Goal: Task Accomplishment & Management: Use online tool/utility

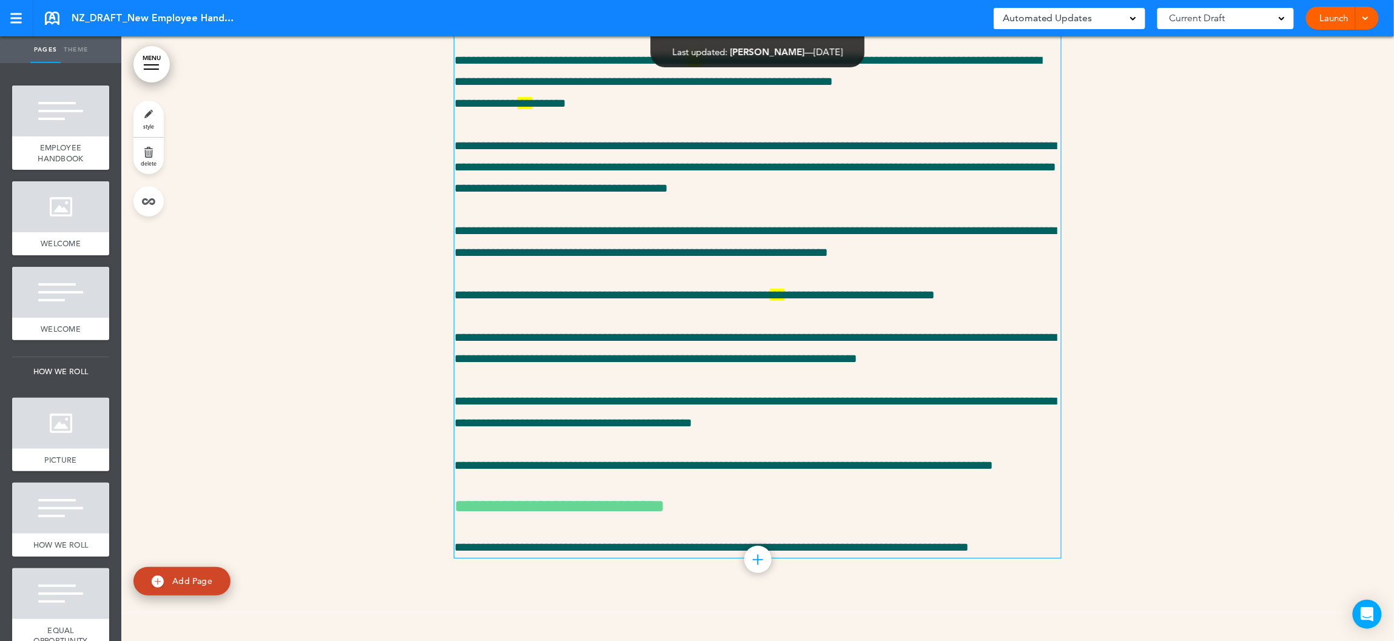
scroll to position [27170, 0]
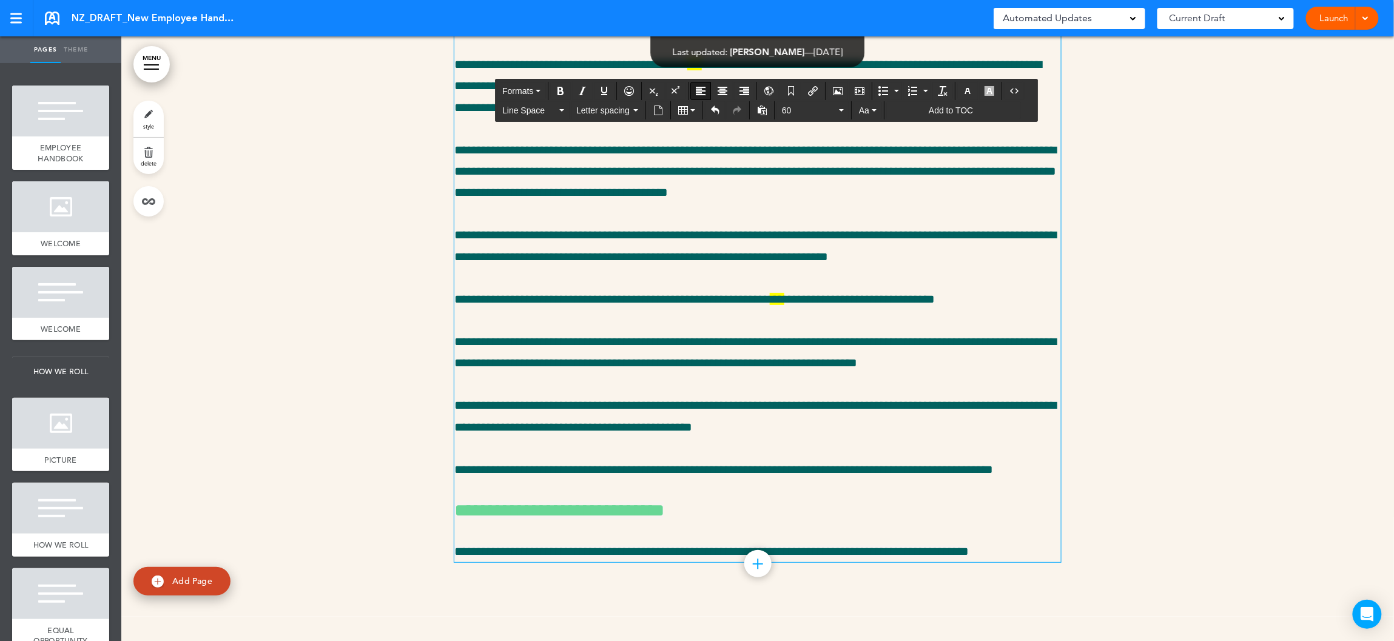
drag, startPoint x: 538, startPoint y: 106, endPoint x: 606, endPoint y: 144, distance: 78.5
copy span "**********"
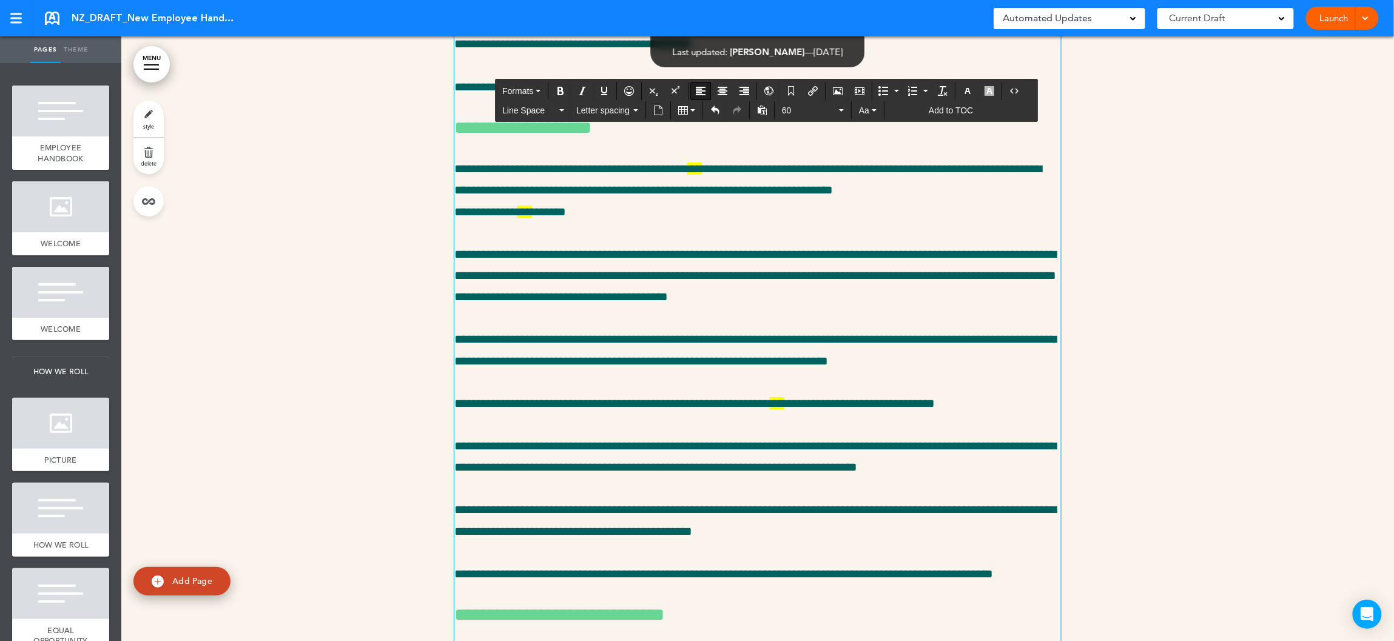
drag, startPoint x: 520, startPoint y: 206, endPoint x: 602, endPoint y: 257, distance: 96.5
copy h1 "**********"
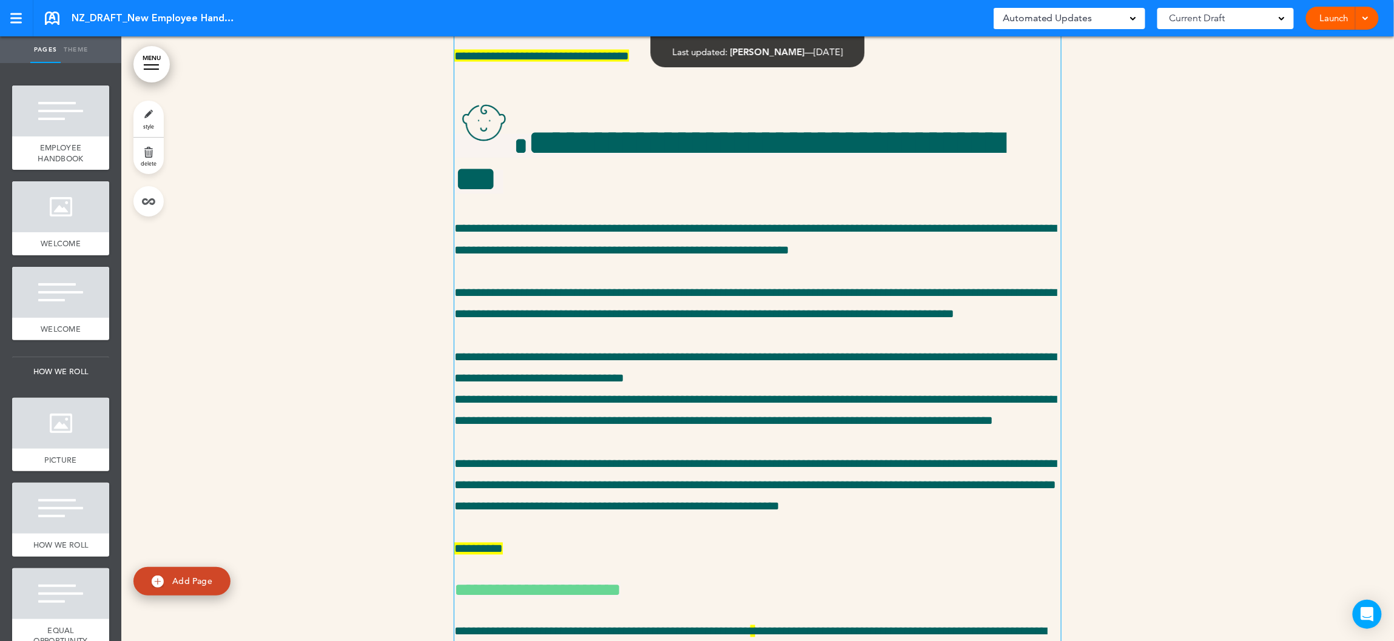
scroll to position [25926, 0]
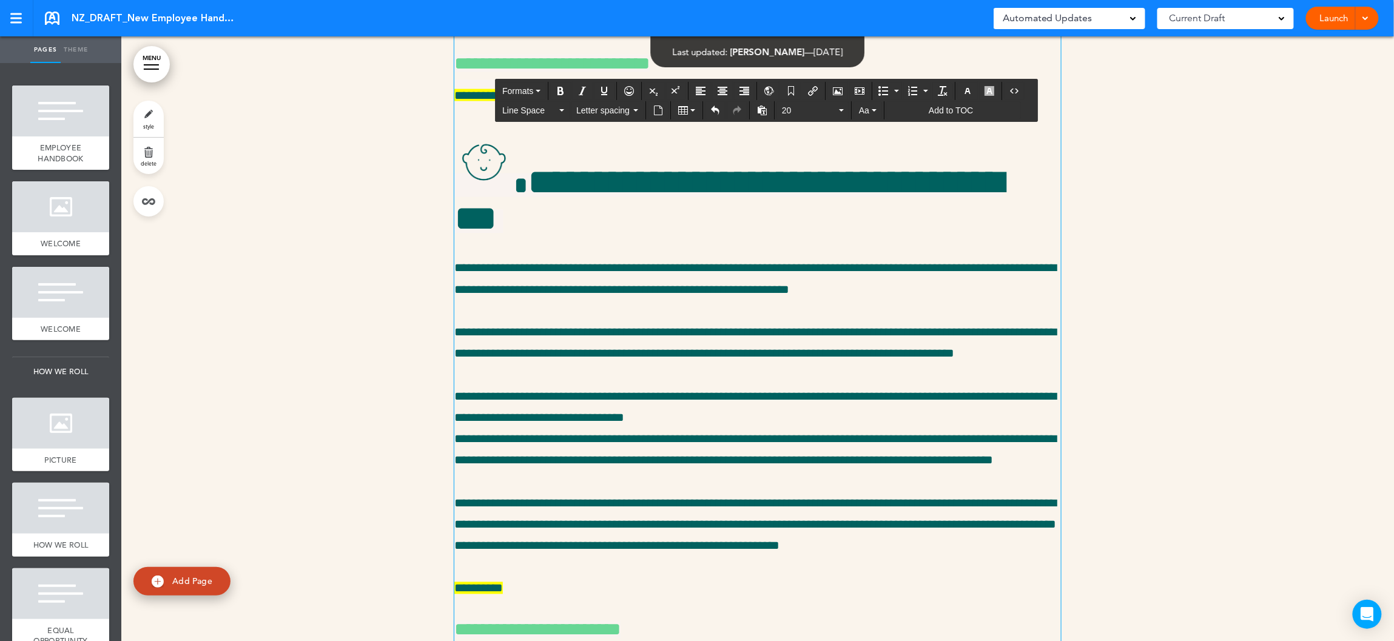
drag, startPoint x: 859, startPoint y: 342, endPoint x: 456, endPoint y: 341, distance: 403.5
click at [407, 266] on div at bounding box center [757, 394] width 1273 height 2933
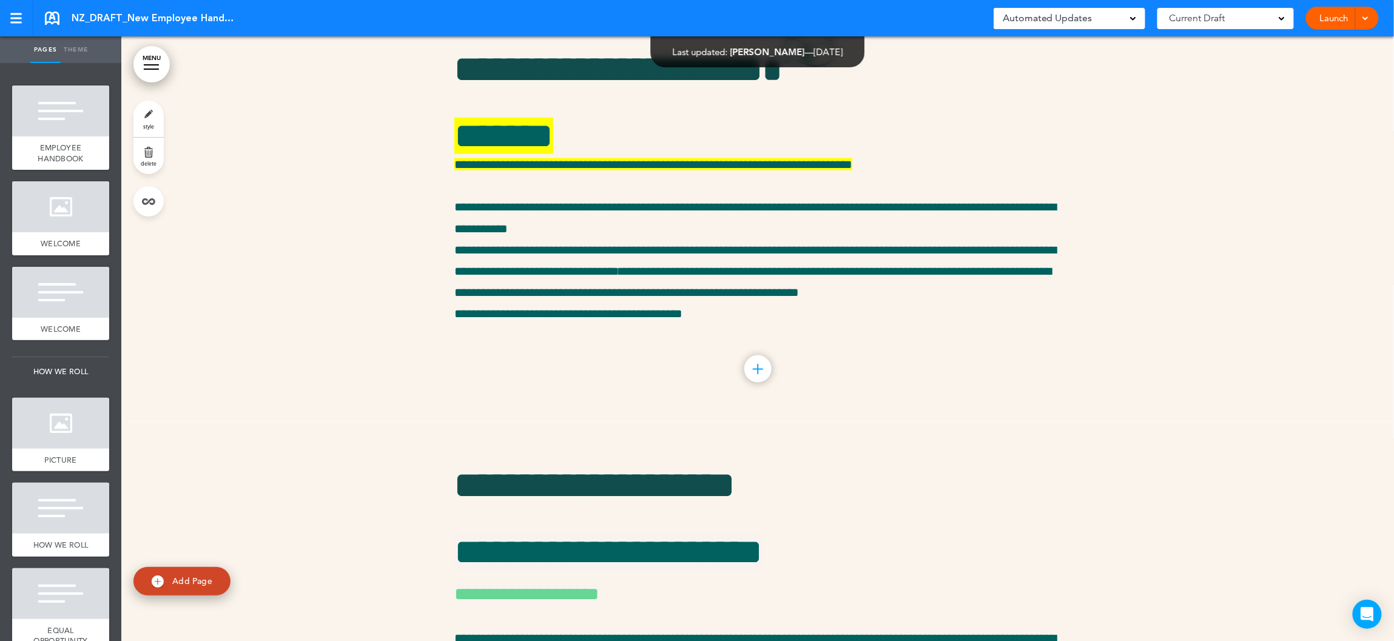
scroll to position [27856, 0]
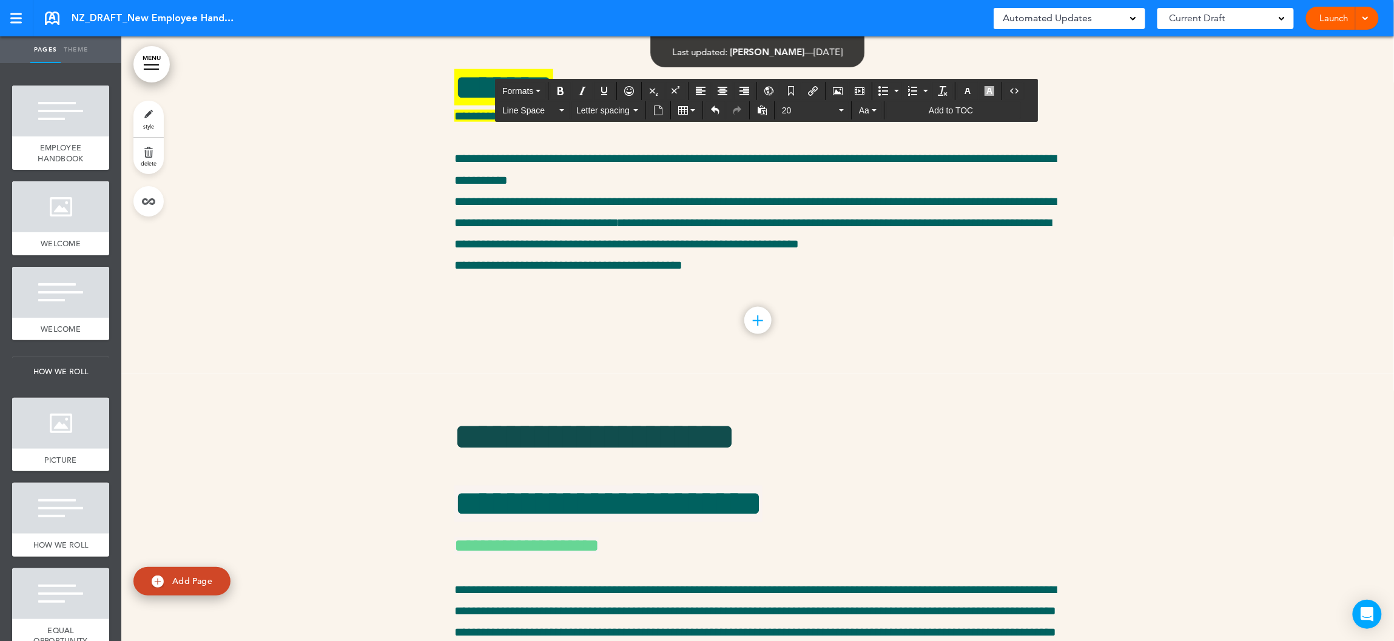
drag, startPoint x: 739, startPoint y: 450, endPoint x: 757, endPoint y: 451, distance: 18.2
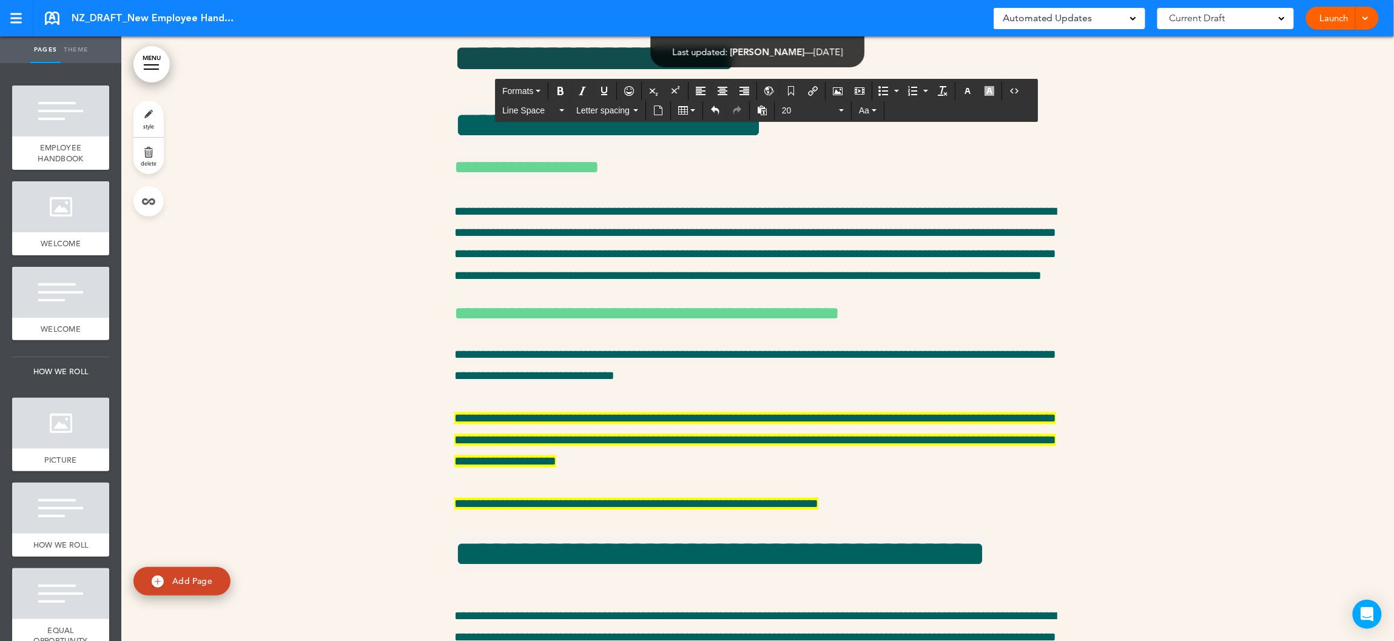
scroll to position [28317, 0]
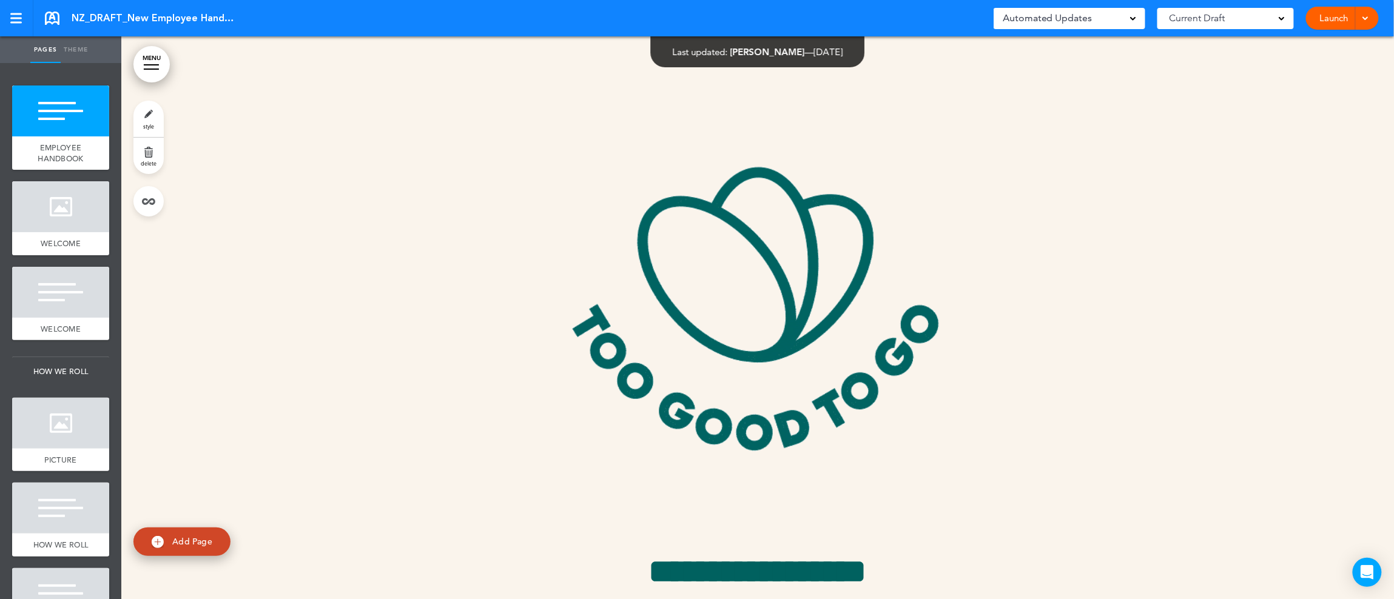
click at [153, 64] on div at bounding box center [151, 64] width 15 height 1
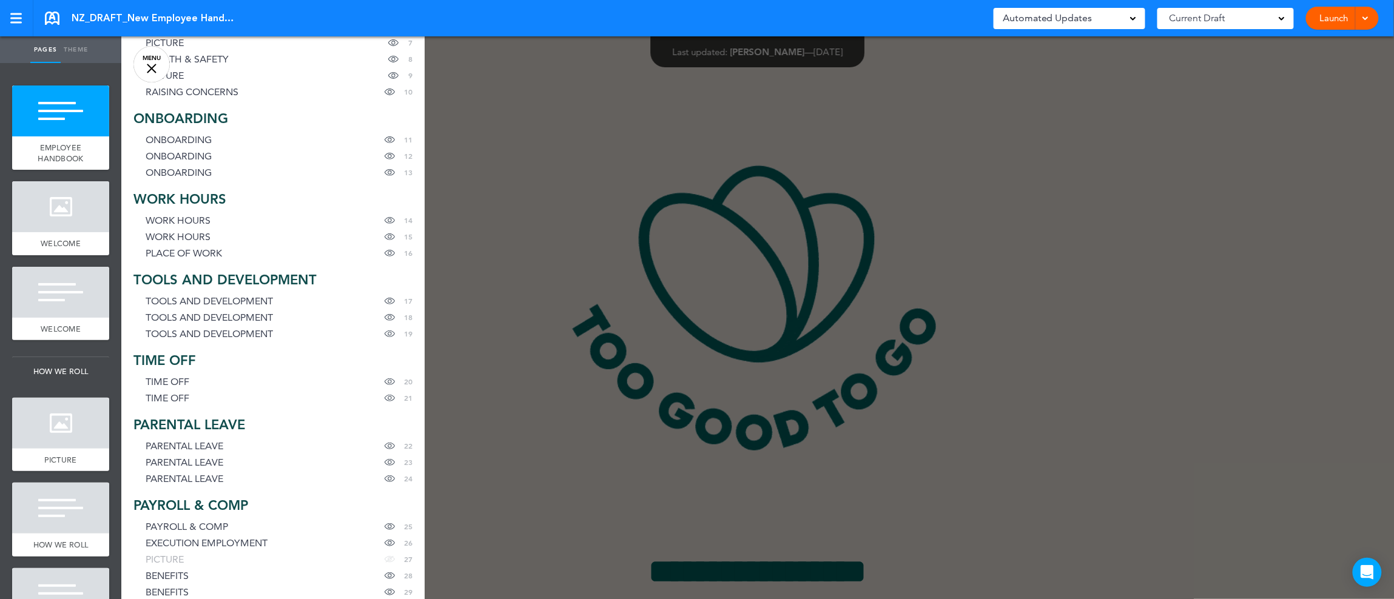
scroll to position [210, 0]
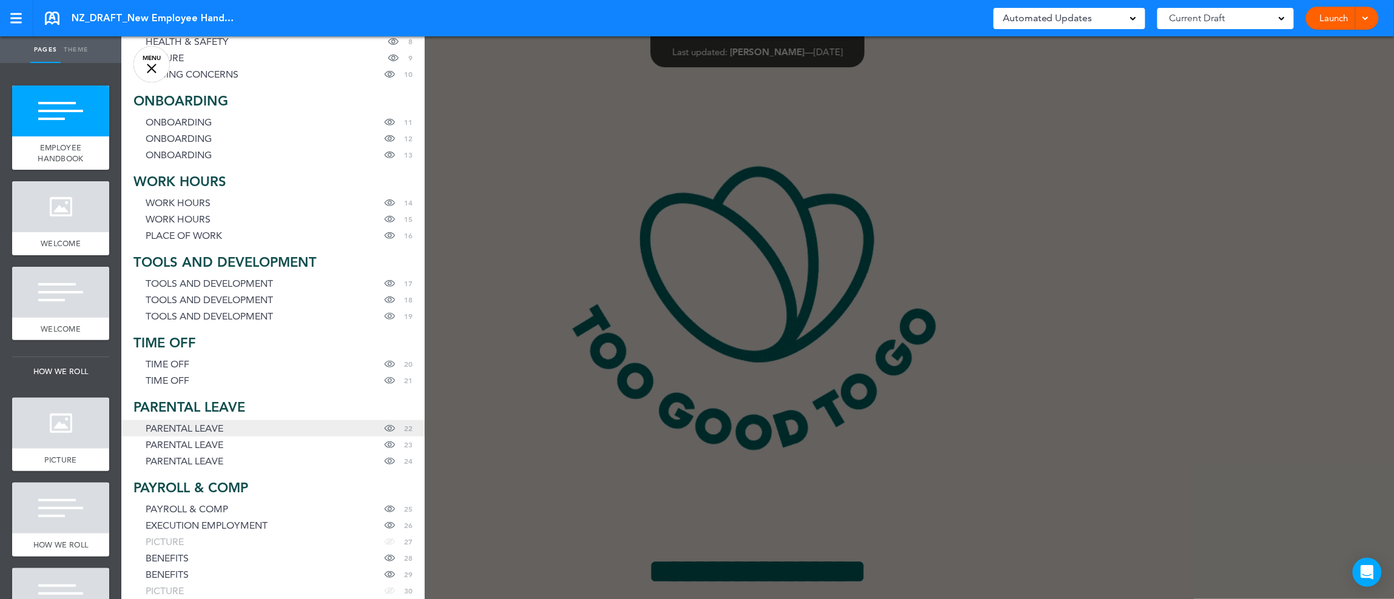
click at [189, 434] on span "PARENTAL LEAVE" at bounding box center [185, 429] width 78 height 10
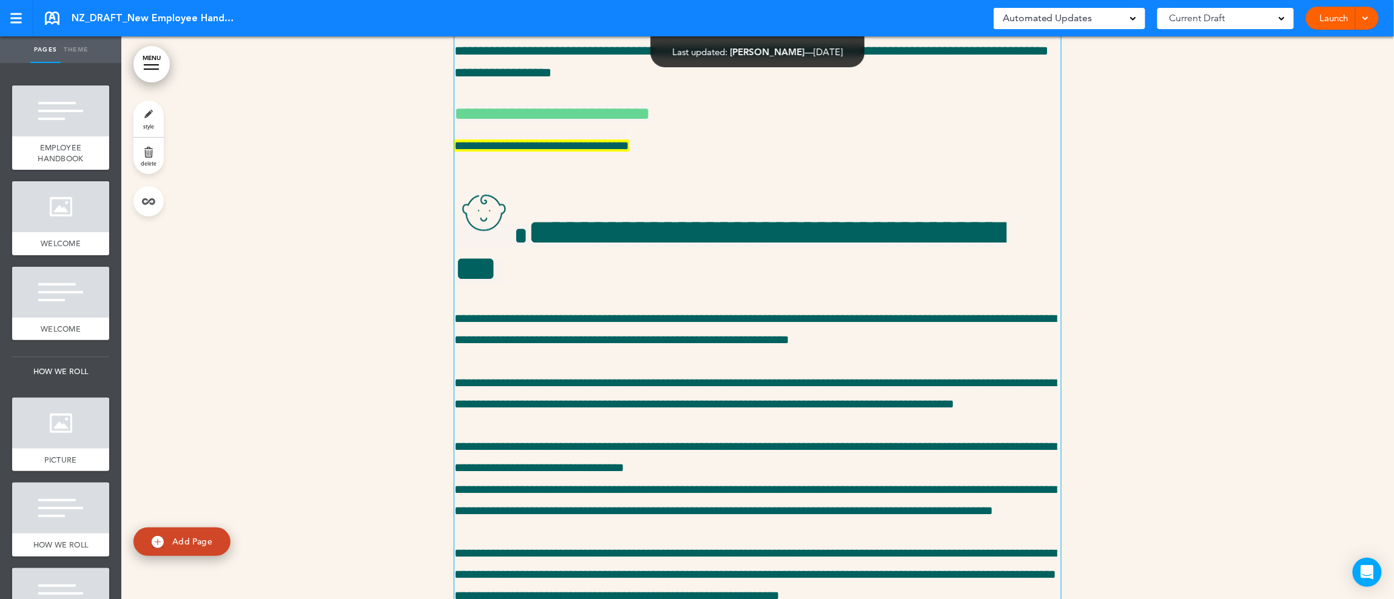
scroll to position [25005, 0]
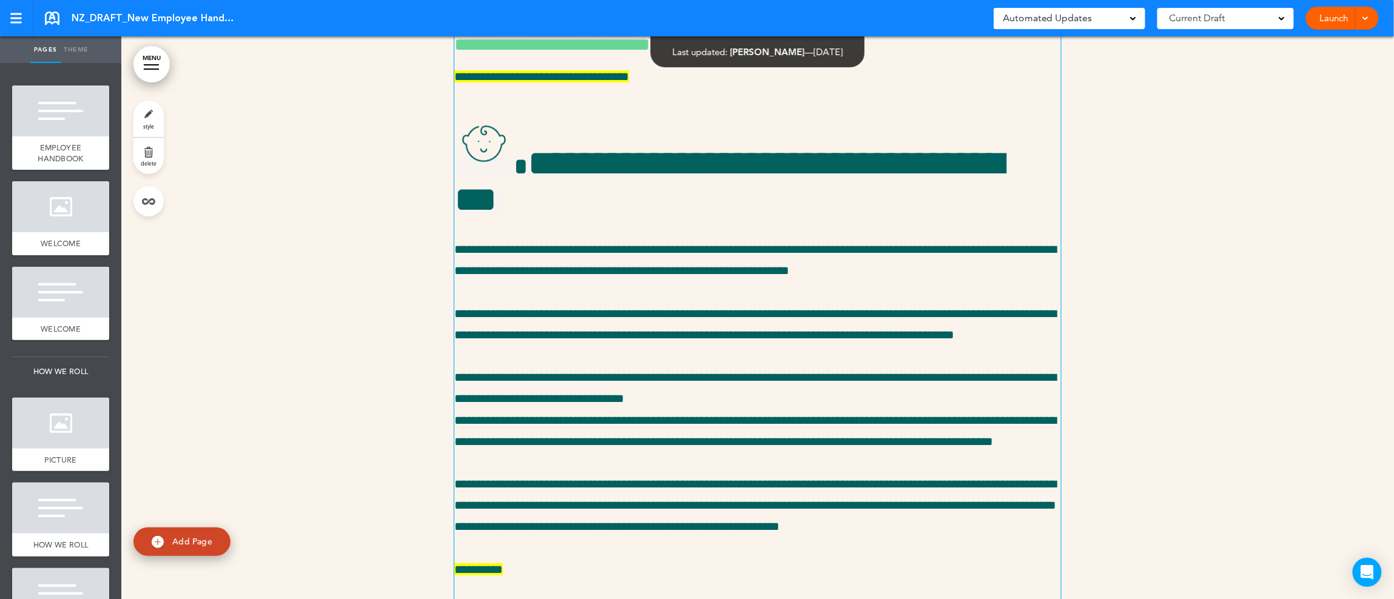
click at [565, 262] on div "**********" at bounding box center [757, 371] width 607 height 2832
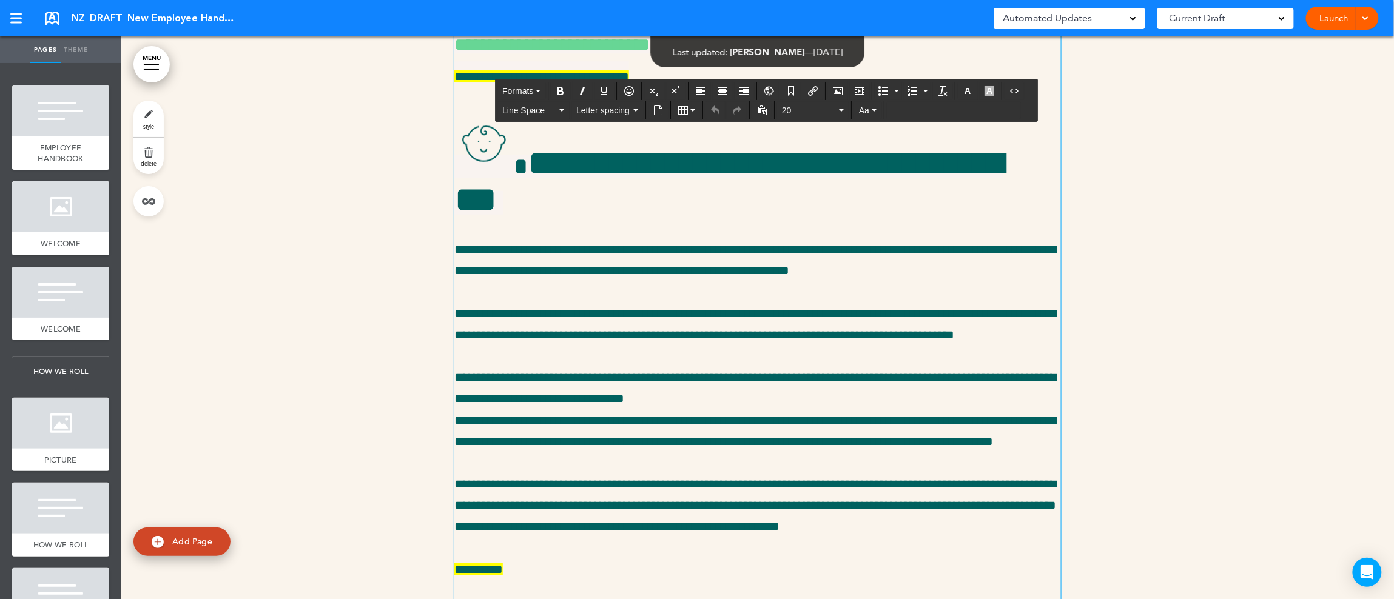
scroll to position [24987, 0]
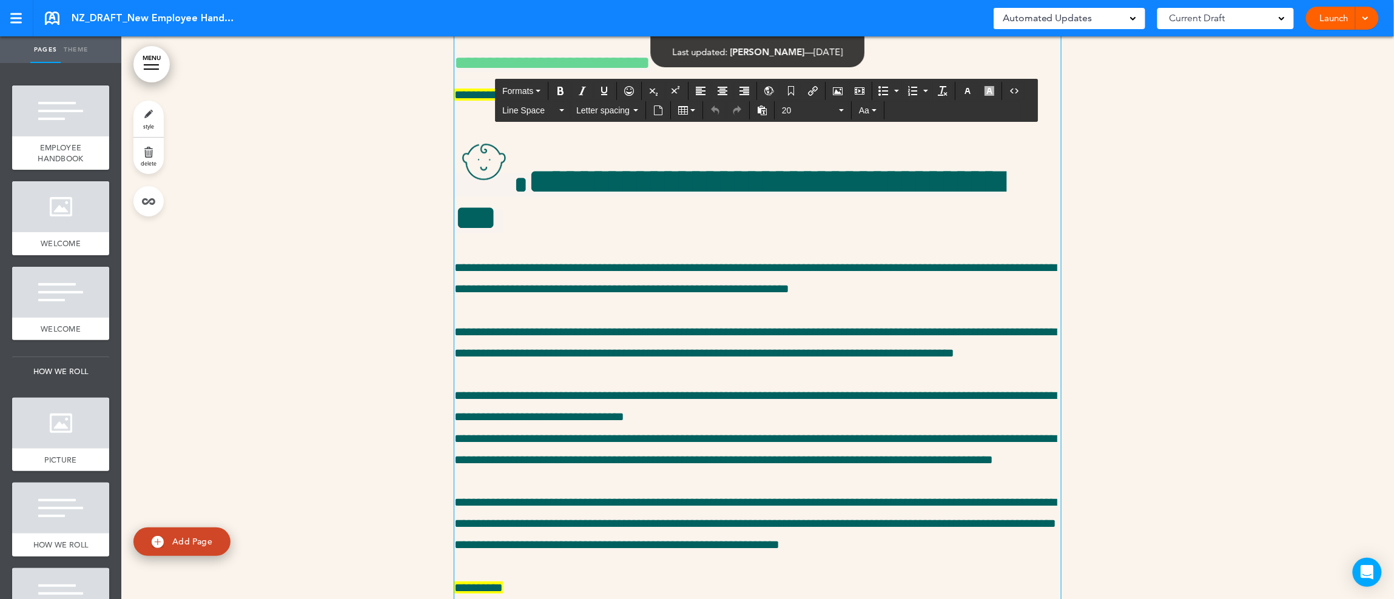
drag, startPoint x: 862, startPoint y: 232, endPoint x: 615, endPoint y: 252, distance: 247.8
click at [423, 258] on div at bounding box center [757, 394] width 1273 height 2933
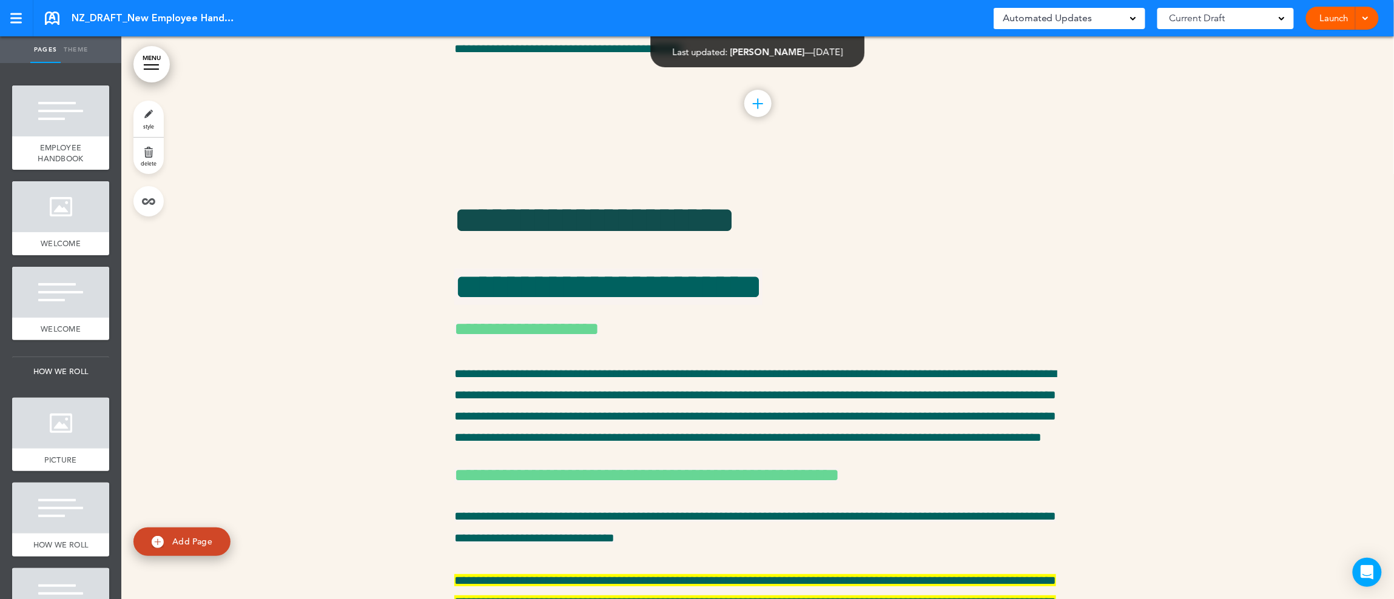
scroll to position [27249, 0]
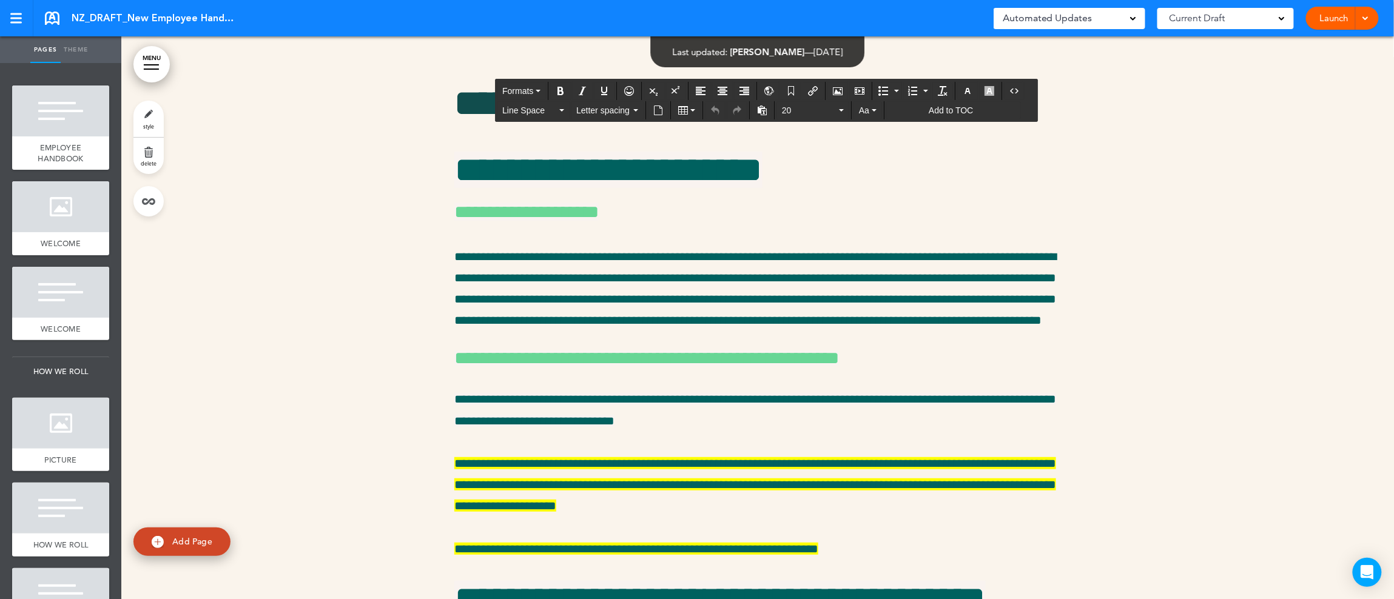
drag, startPoint x: 704, startPoint y: 198, endPoint x: 722, endPoint y: 200, distance: 18.2
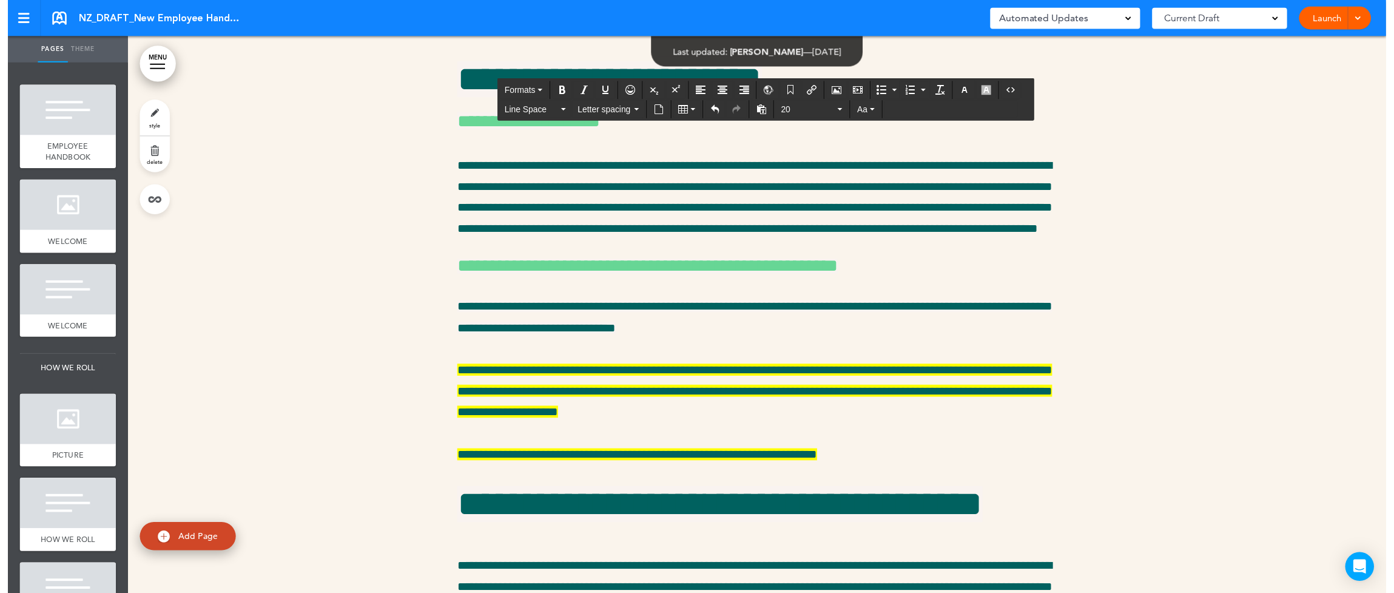
scroll to position [27262, 0]
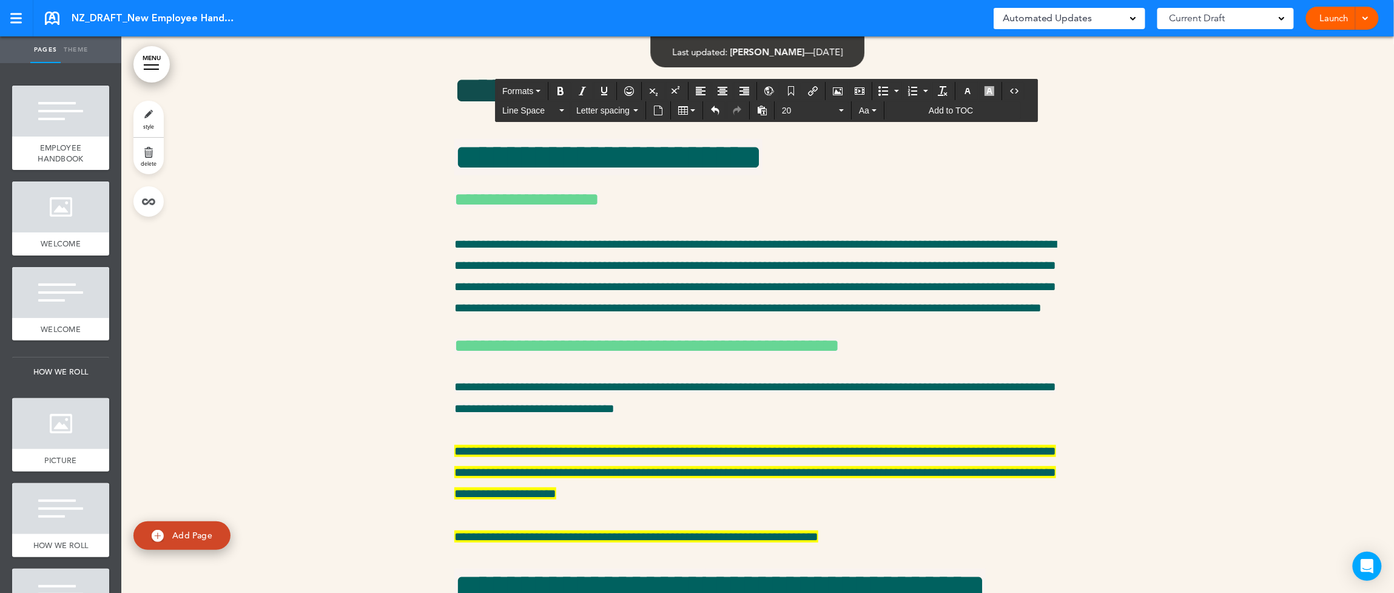
drag, startPoint x: 527, startPoint y: 225, endPoint x: 546, endPoint y: 226, distance: 18.8
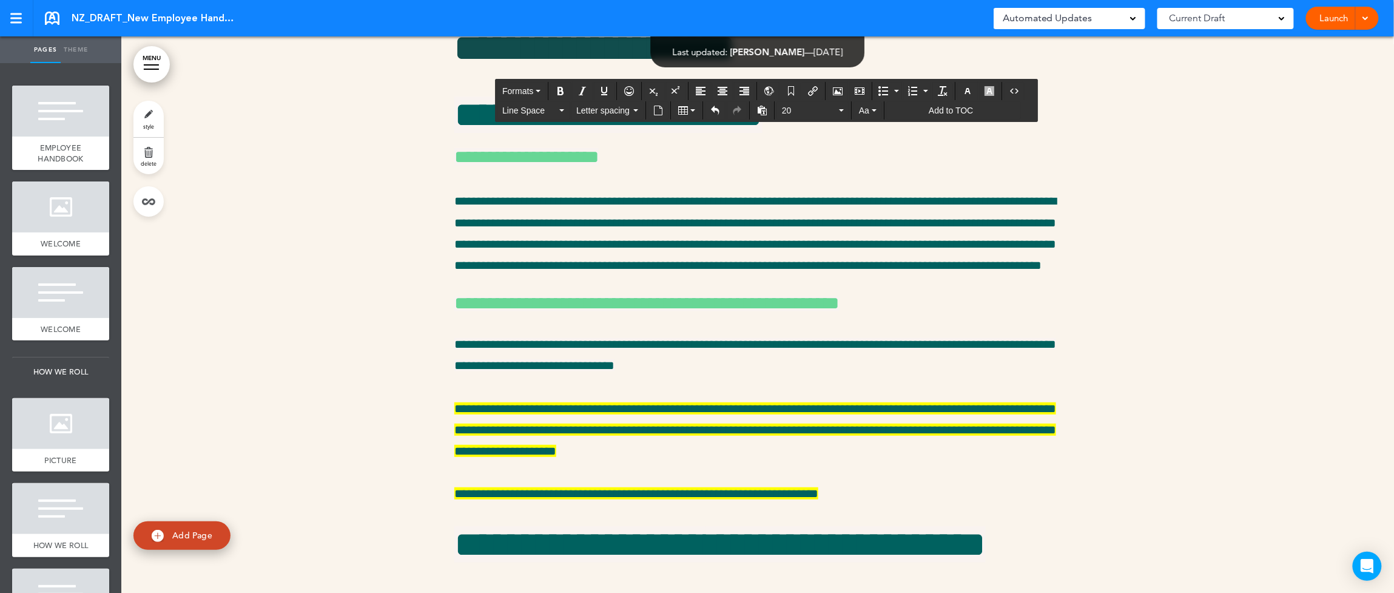
drag, startPoint x: 525, startPoint y: 248, endPoint x: 545, endPoint y: 251, distance: 19.7
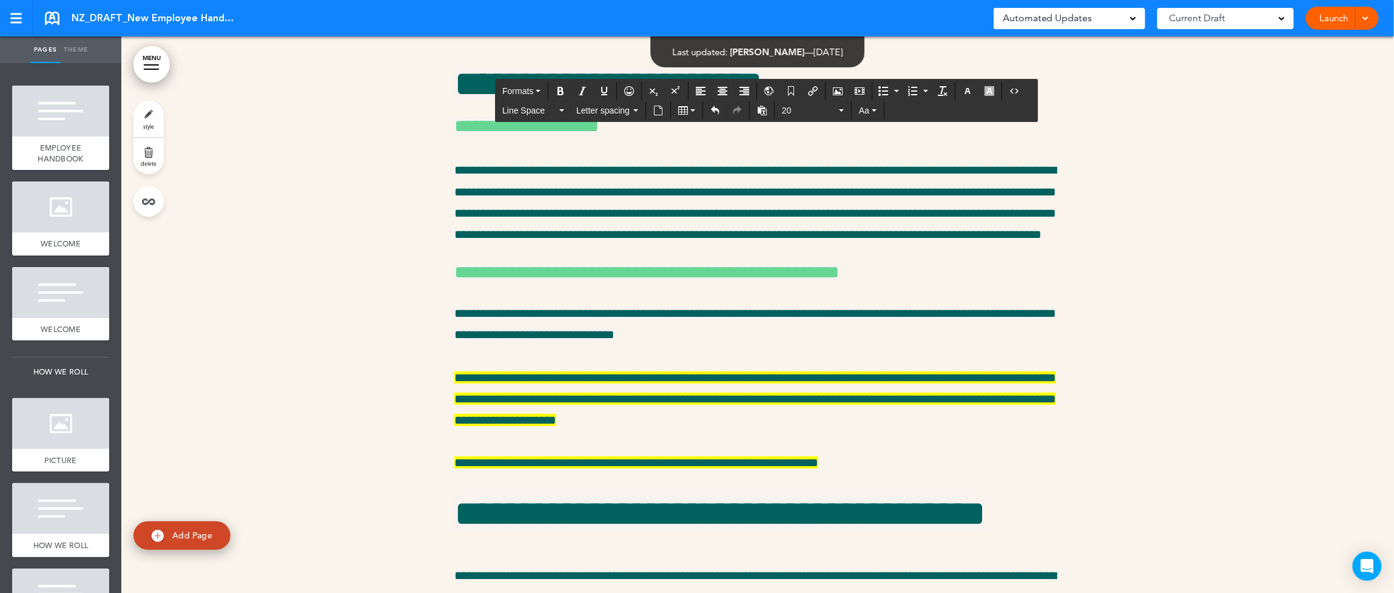
scroll to position [27296, 0]
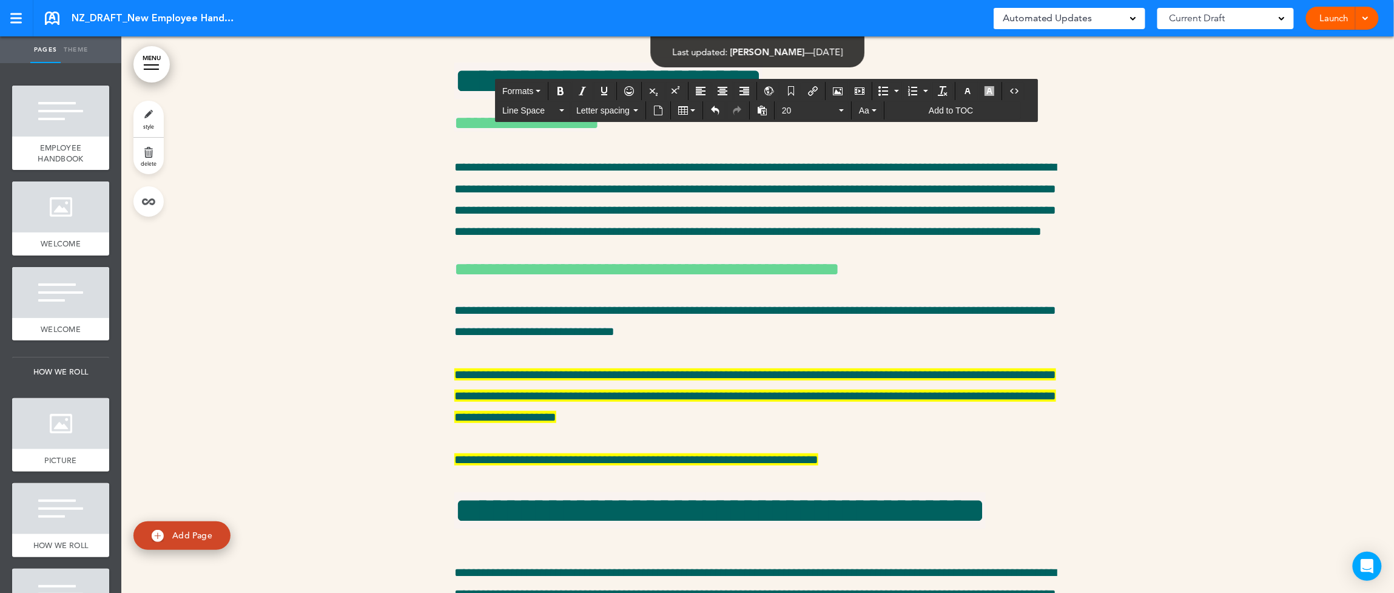
drag, startPoint x: 806, startPoint y: 365, endPoint x: 825, endPoint y: 366, distance: 18.2
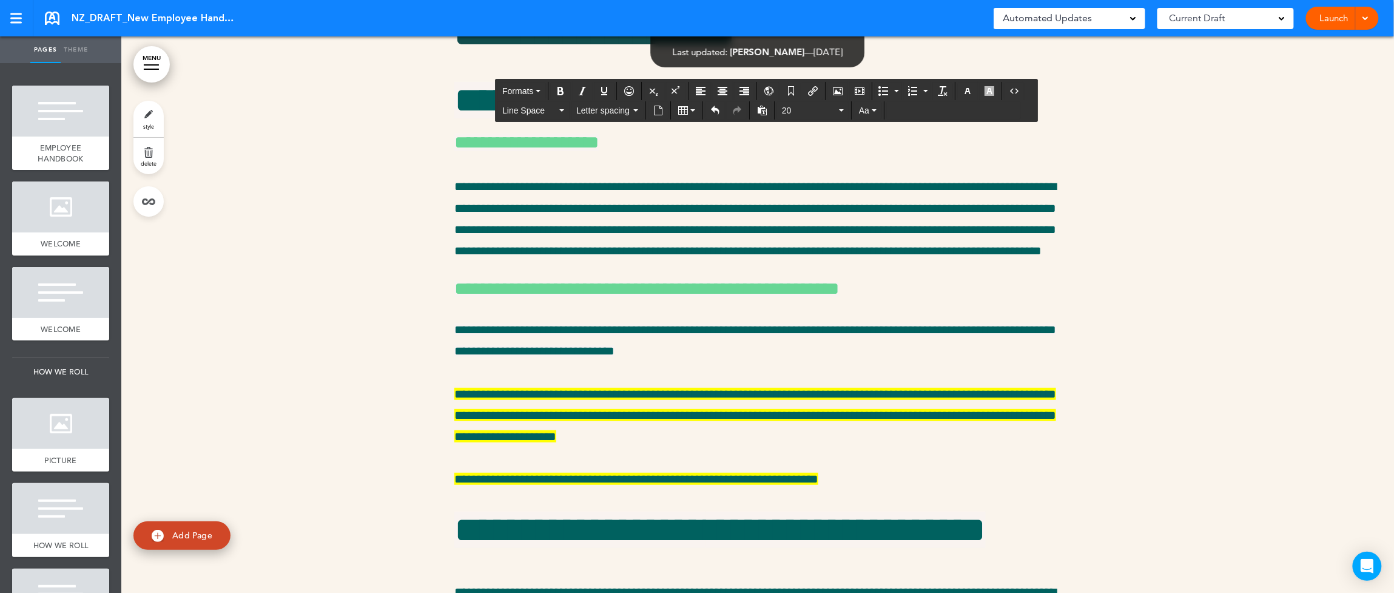
scroll to position [27267, 0]
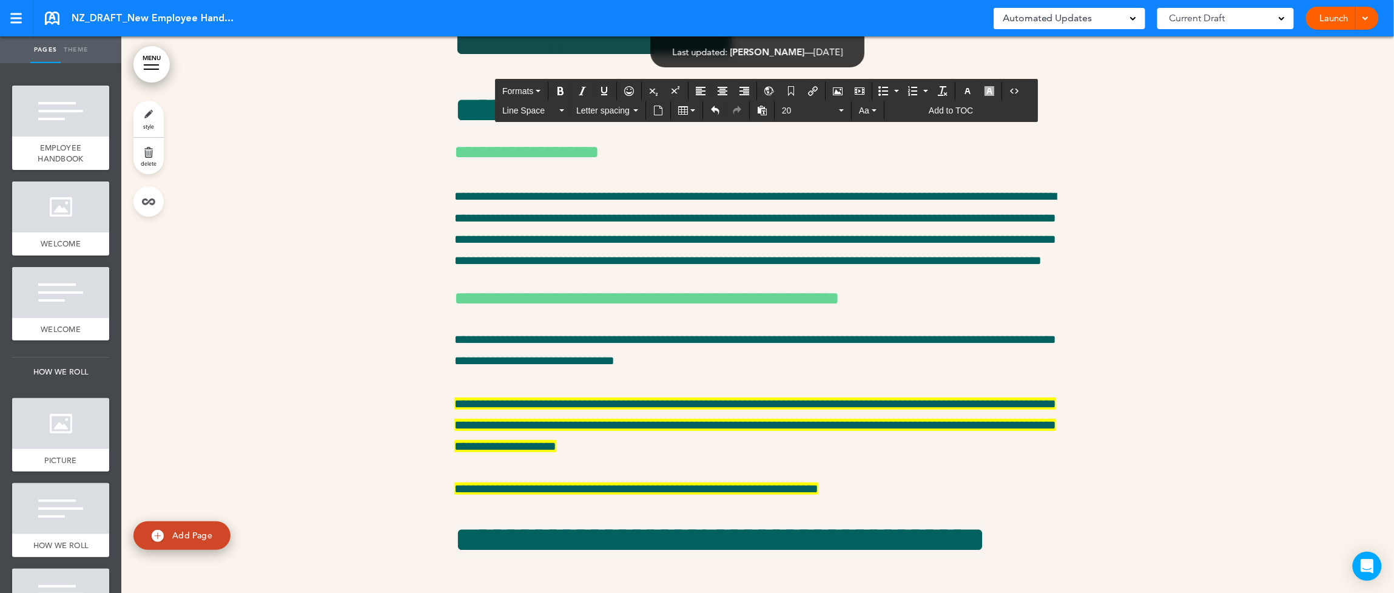
drag, startPoint x: 501, startPoint y: 203, endPoint x: 772, endPoint y: 204, distance: 271.2
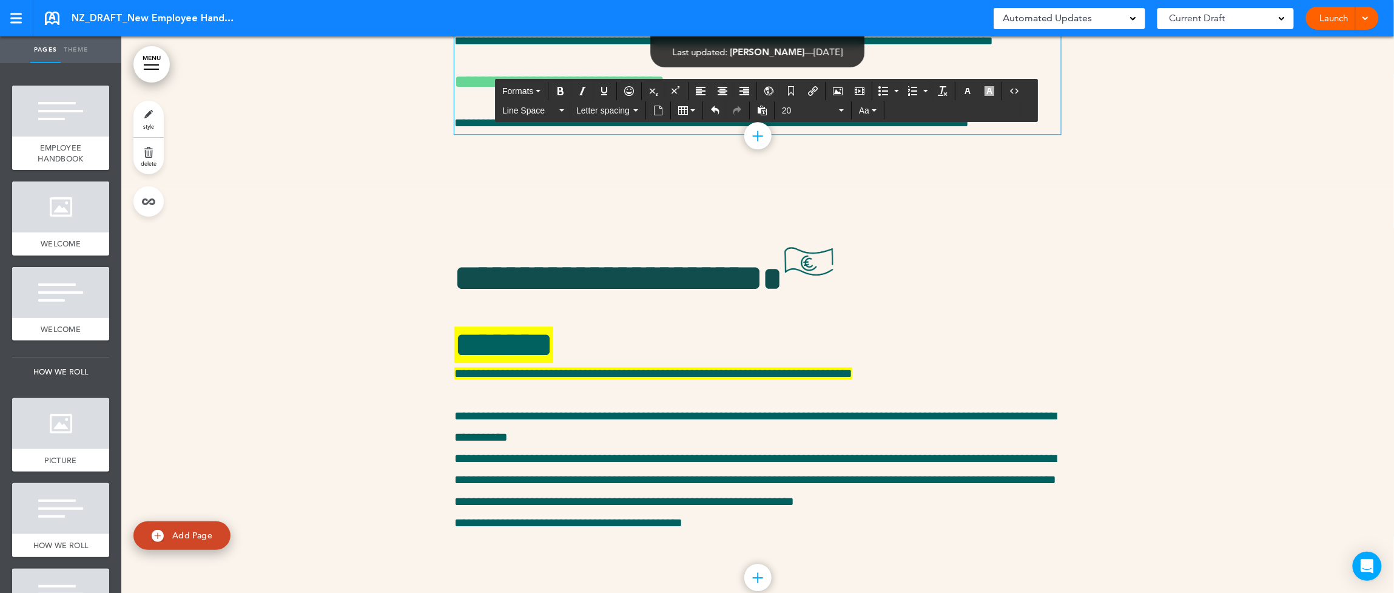
scroll to position [26546, 0]
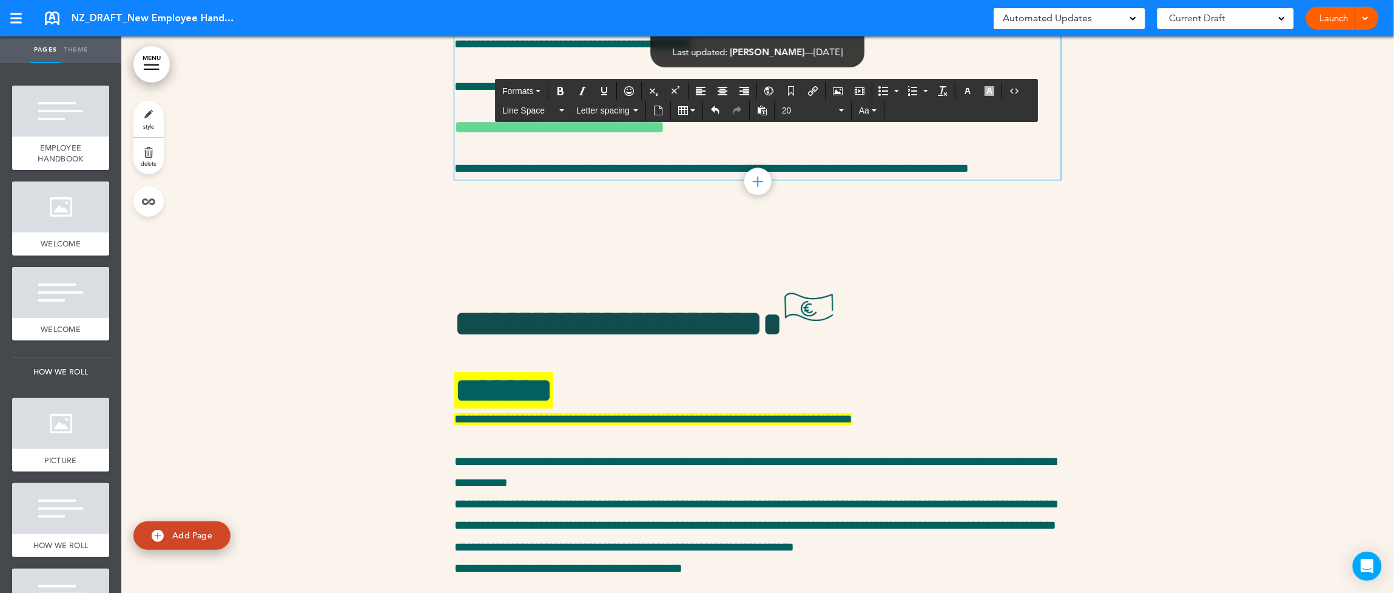
scroll to position [26646, 0]
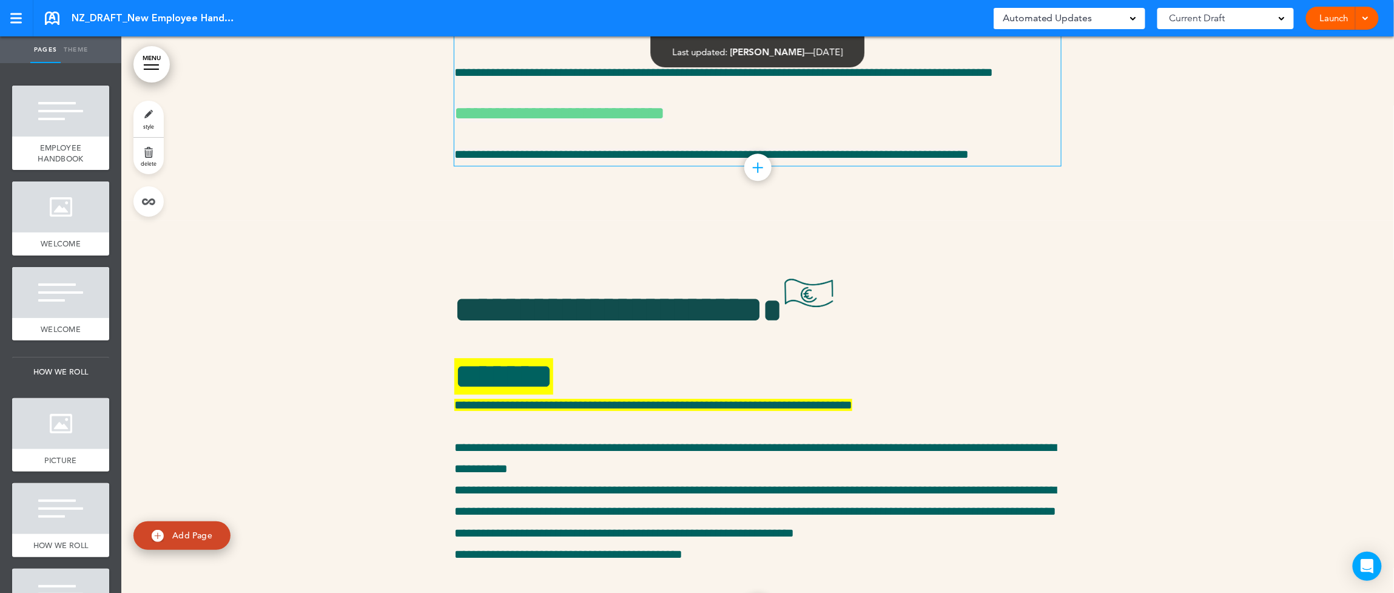
scroll to position [26597, 0]
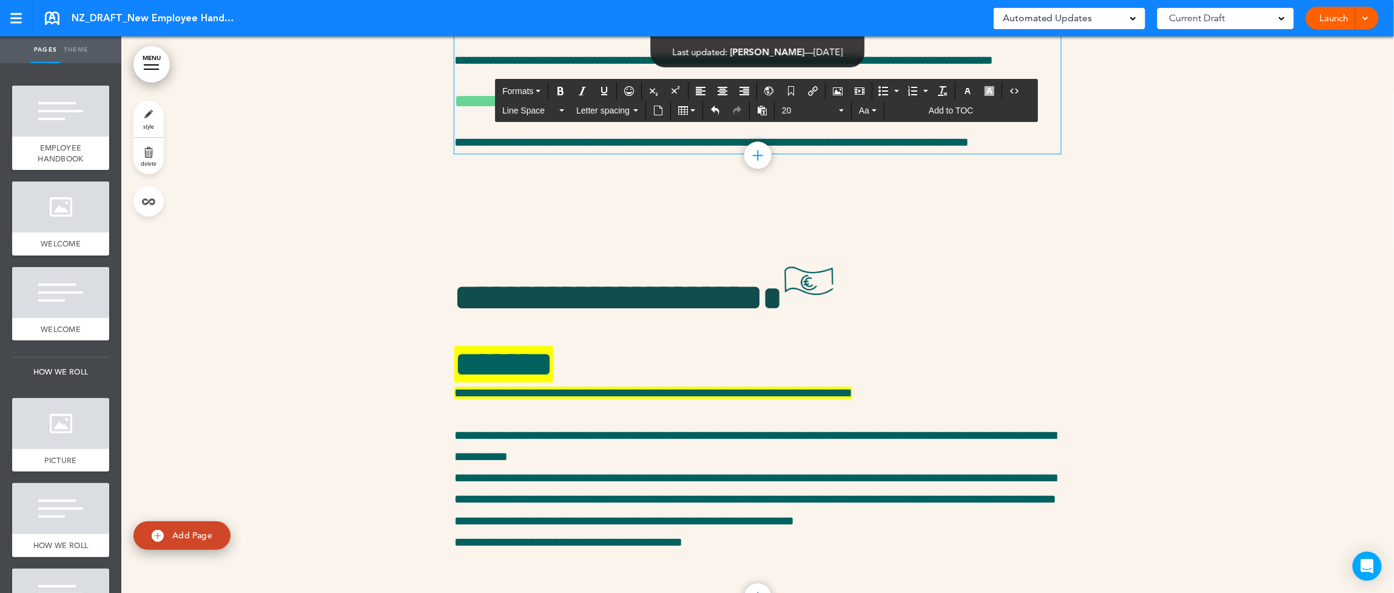
drag, startPoint x: 981, startPoint y: 360, endPoint x: 460, endPoint y: 365, distance: 521.2
drag, startPoint x: 590, startPoint y: 365, endPoint x: 642, endPoint y: 365, distance: 52.2
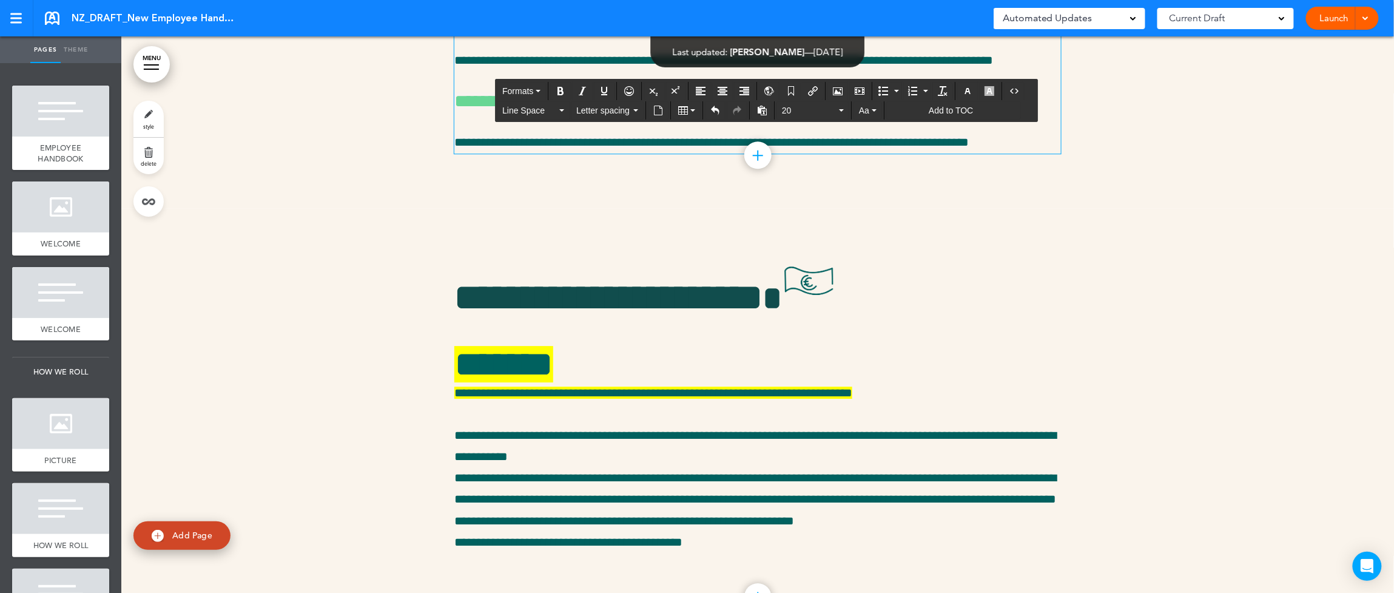
drag, startPoint x: 654, startPoint y: 280, endPoint x: 691, endPoint y: 279, distance: 37.0
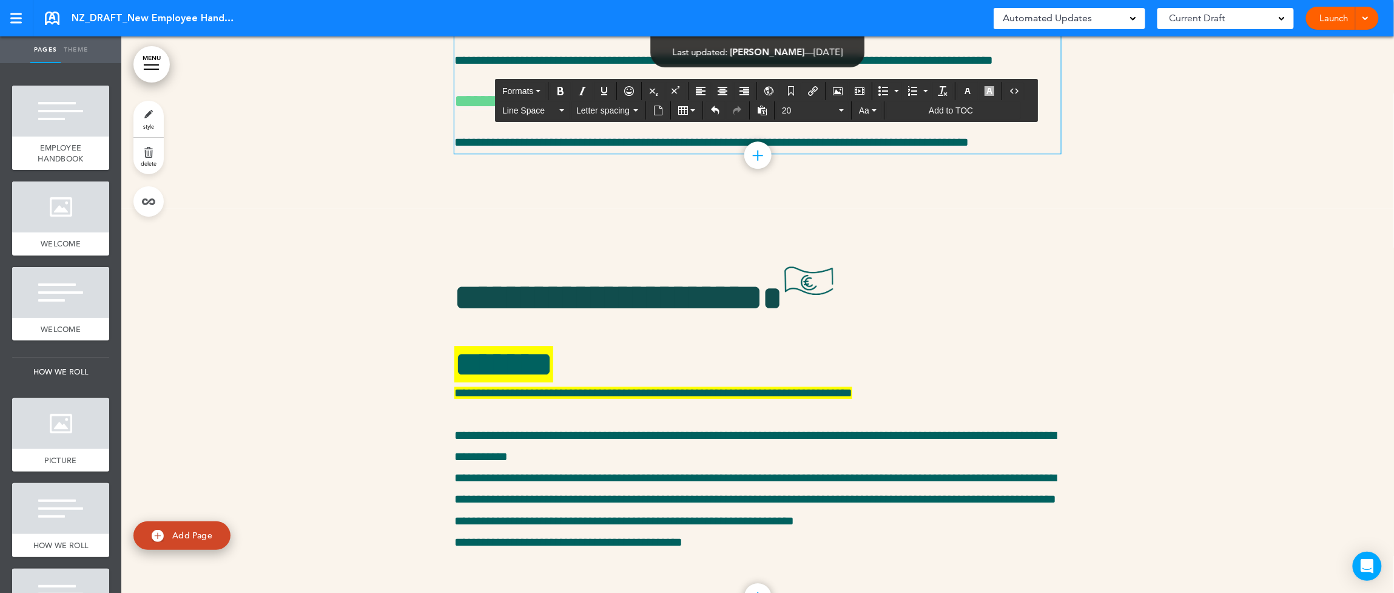
drag, startPoint x: 649, startPoint y: 279, endPoint x: 681, endPoint y: 279, distance: 32.2
drag, startPoint x: 603, startPoint y: 365, endPoint x: 640, endPoint y: 365, distance: 37.6
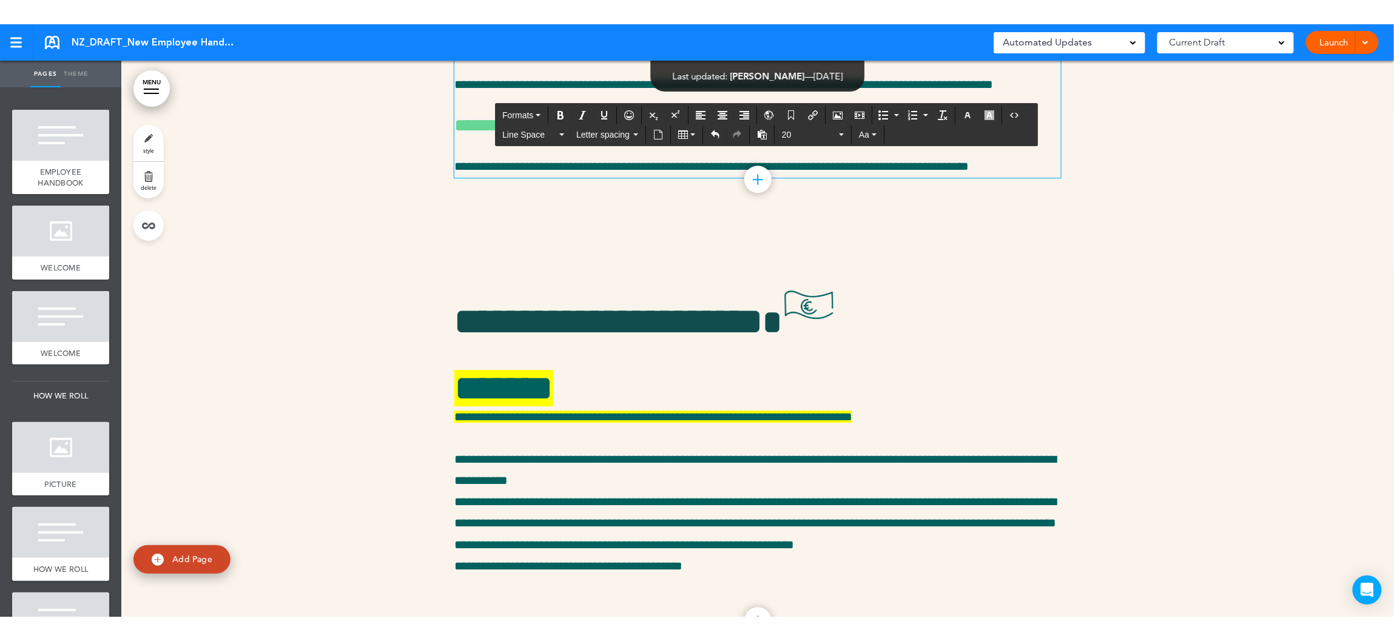
scroll to position [26721, 0]
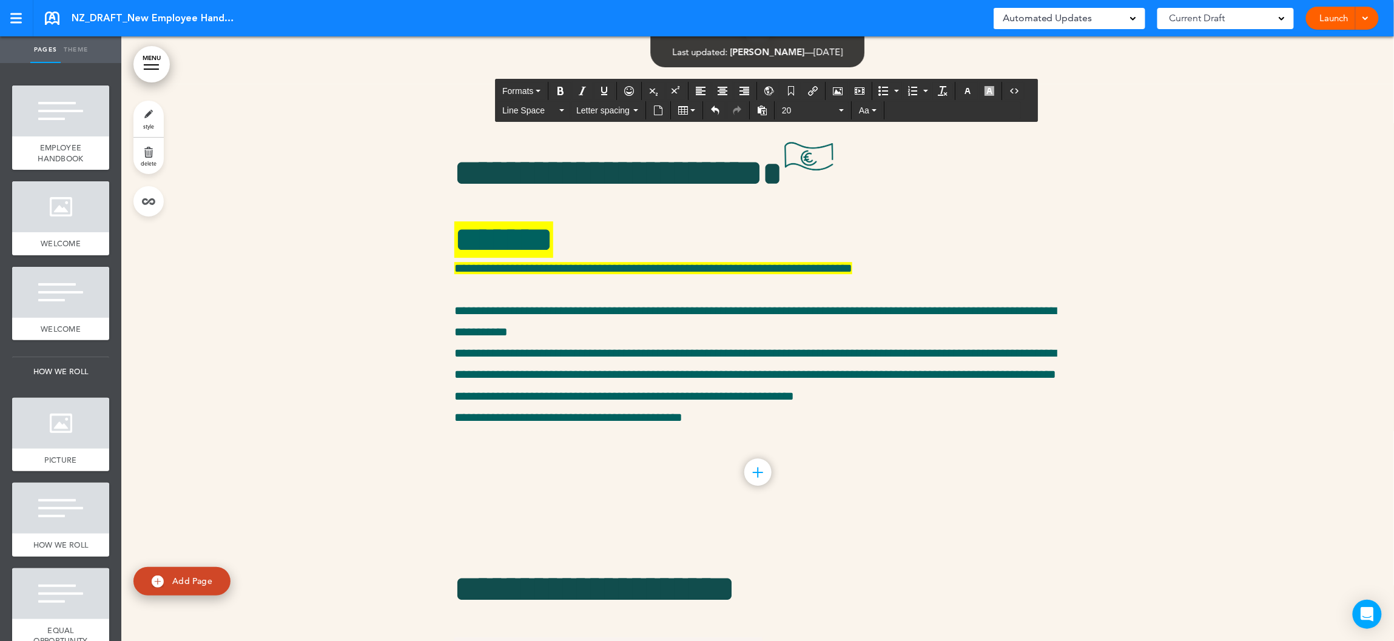
scroll to position [26722, 0]
